Goal: Transaction & Acquisition: Purchase product/service

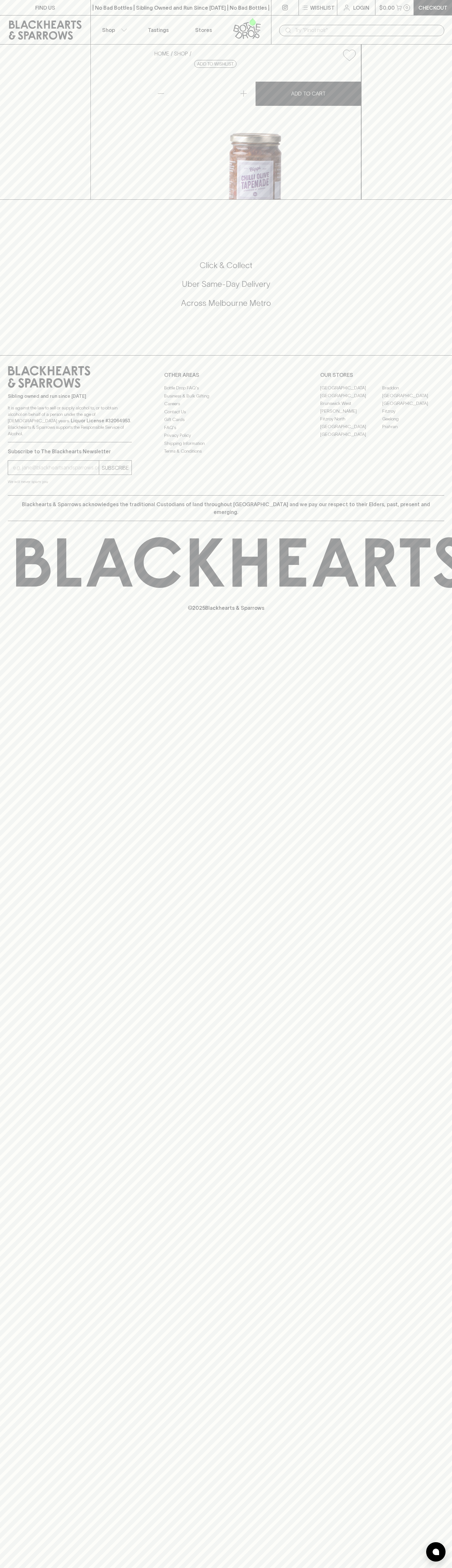
click at [272, 26] on div "​" at bounding box center [361, 30] width 181 height 29
click at [443, 1252] on div "FIND US | No Bad Bottles | Sibling Owned and Run Since 2006 | No Bad Bottles | …" at bounding box center [226, 784] width 452 height 1568
click at [7, 1567] on html "FIND US | No Bad Bottles | Sibling Owned and Run Since 2006 | No Bad Bottles | …" at bounding box center [226, 784] width 452 height 1568
click at [1, 893] on div "FIND US | No Bad Bottles | Sibling Owned and Run Since 2006 | No Bad Bottles | …" at bounding box center [226, 784] width 452 height 1568
